Goal: Check status: Check status

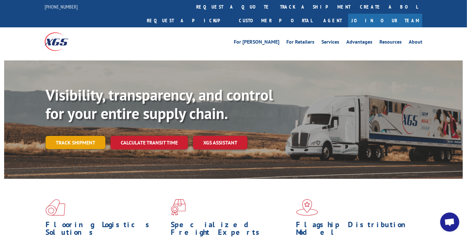
click at [82, 136] on link "Track shipment" at bounding box center [76, 142] width 60 height 13
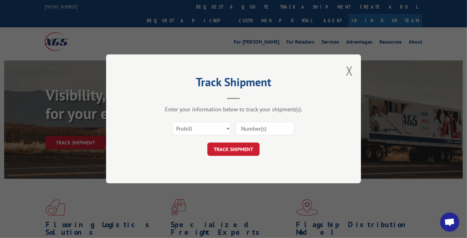
click at [258, 128] on input at bounding box center [265, 128] width 59 height 13
type input "GYY620272530"
click at [243, 151] on button "TRACK SHIPMENT" at bounding box center [233, 149] width 52 height 13
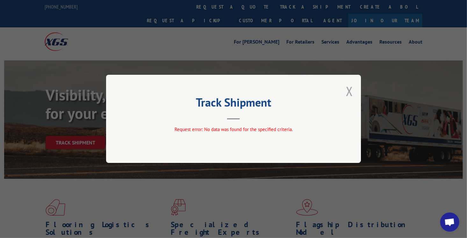
click at [349, 94] on button "Close modal" at bounding box center [349, 91] width 7 height 17
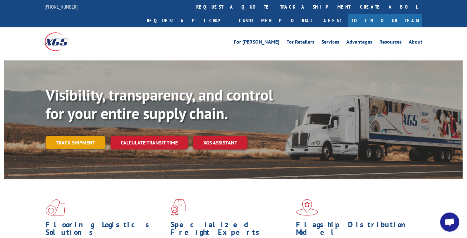
click at [86, 136] on link "Track shipment" at bounding box center [76, 142] width 60 height 13
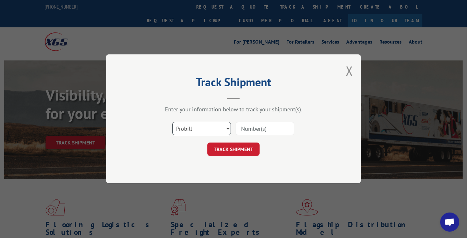
click at [229, 130] on select "Select category... Probill BOL PO" at bounding box center [201, 128] width 59 height 13
click at [228, 130] on select "Select category... Probill BOL PO" at bounding box center [201, 128] width 59 height 13
select select "bol"
click at [172, 122] on select "Select category... Probill BOL PO" at bounding box center [201, 128] width 59 height 13
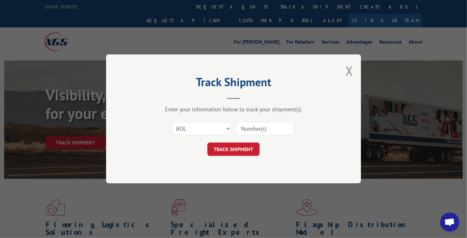
click at [259, 130] on input at bounding box center [265, 128] width 59 height 13
type input "GYY620272530"
click at [243, 150] on button "TRACK SHIPMENT" at bounding box center [233, 149] width 52 height 13
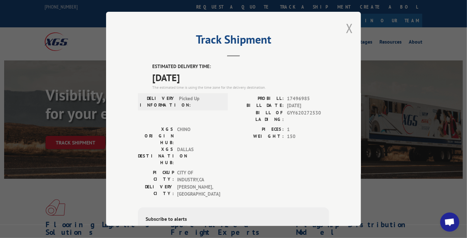
click at [349, 29] on button "Close modal" at bounding box center [349, 28] width 7 height 17
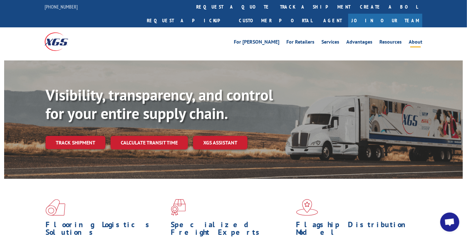
click at [416, 40] on link "About" at bounding box center [416, 43] width 14 height 7
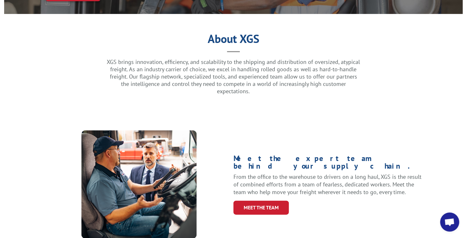
scroll to position [159, 0]
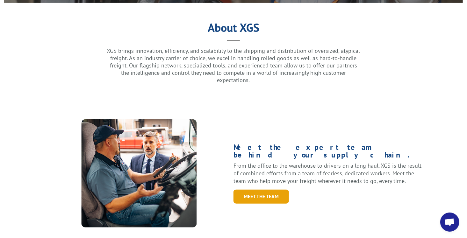
click at [273, 190] on link "Meet the Team" at bounding box center [261, 197] width 55 height 14
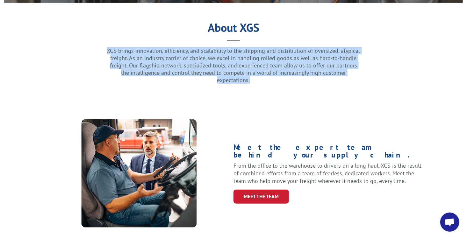
drag, startPoint x: 110, startPoint y: 37, endPoint x: 376, endPoint y: 59, distance: 267.3
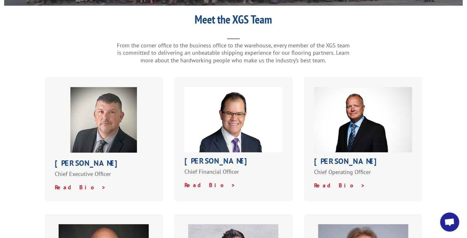
scroll to position [127, 0]
